Goal: Find specific page/section: Find specific page/section

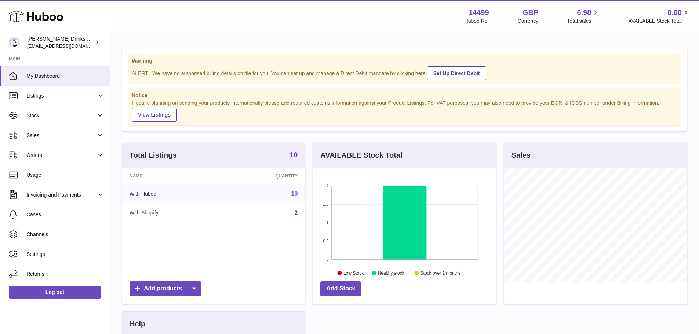
scroll to position [115, 183]
click at [48, 143] on link "Sales" at bounding box center [55, 136] width 110 height 20
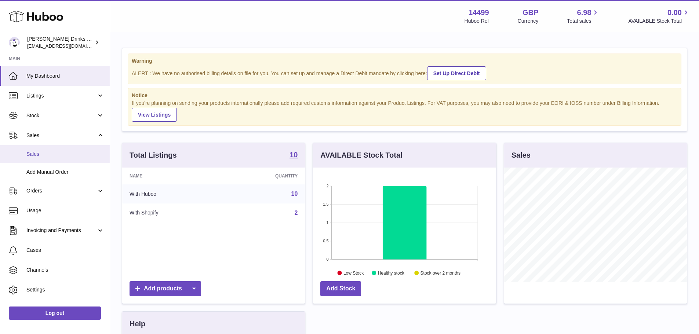
click at [50, 155] on span "Sales" at bounding box center [65, 154] width 78 height 7
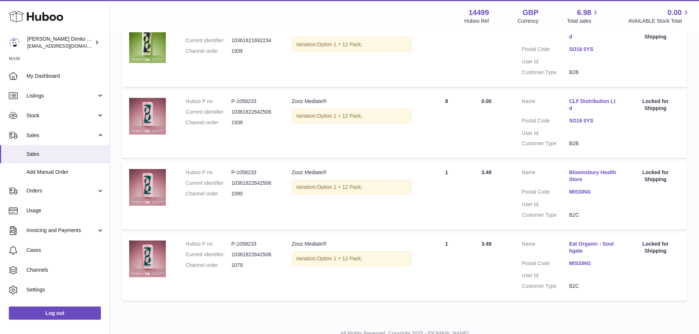
scroll to position [120, 0]
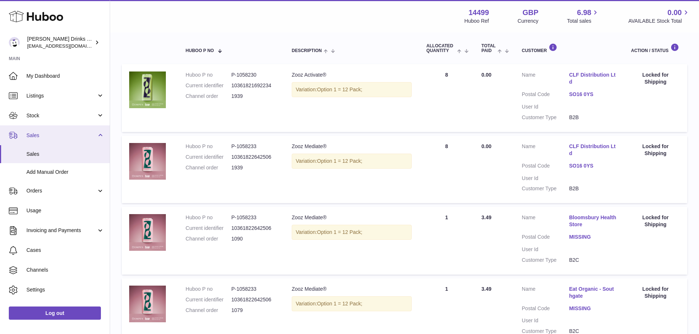
click at [52, 130] on link "Sales" at bounding box center [55, 136] width 110 height 20
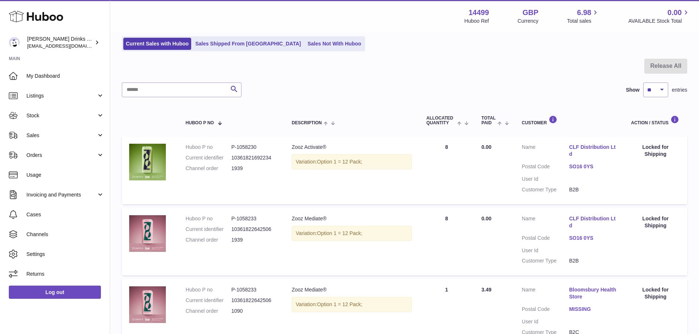
scroll to position [0, 0]
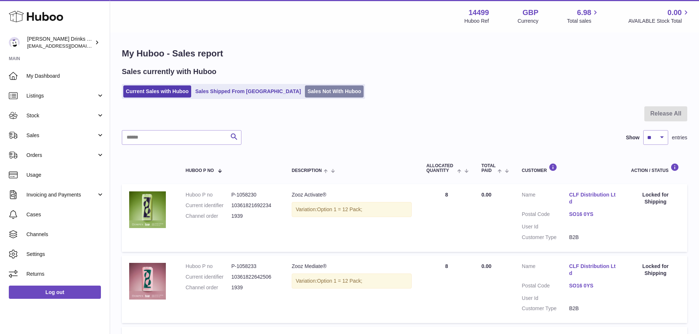
click at [305, 91] on link "Sales Not With Huboo" at bounding box center [334, 92] width 59 height 12
